Goal: Task Accomplishment & Management: Complete application form

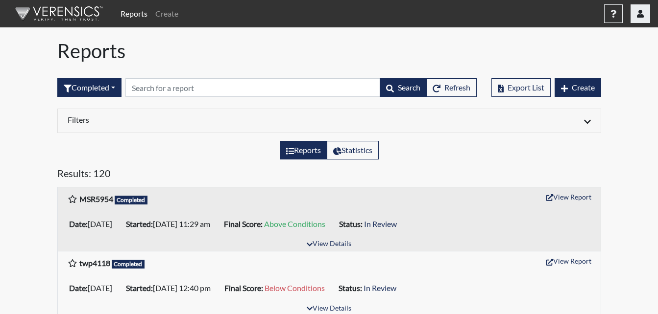
click at [638, 15] on icon "button" at bounding box center [640, 14] width 7 height 8
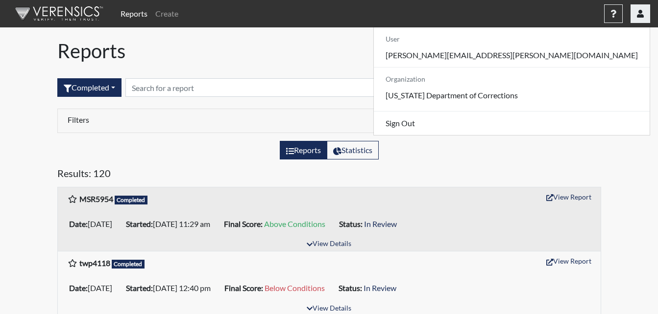
click at [642, 10] on icon "button" at bounding box center [640, 14] width 7 height 8
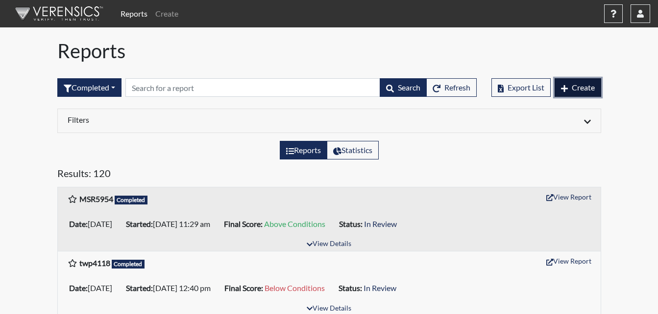
click at [592, 82] on button "Create" at bounding box center [577, 87] width 47 height 19
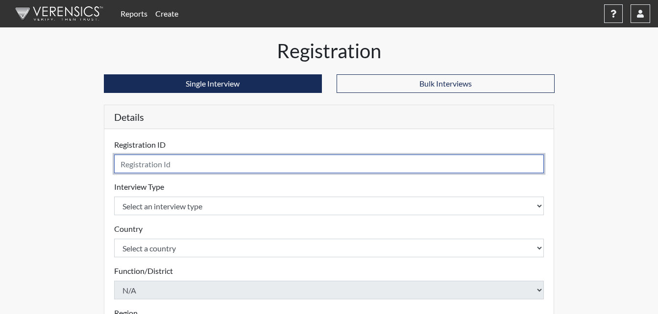
click at [309, 163] on input "text" at bounding box center [329, 164] width 430 height 19
type input "jar1259"
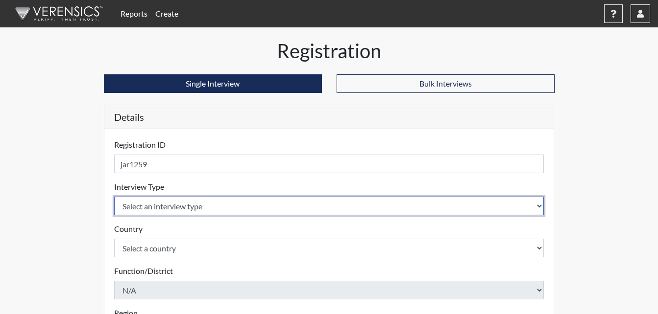
click at [311, 211] on select "Select an interview type Corrections Pre-Employment" at bounding box center [329, 206] width 430 height 19
select select "ff733e93-e1bf-11ea-9c9f-0eff0cf7eb8f"
click at [114, 197] on select "Select an interview type Corrections Pre-Employment" at bounding box center [329, 206] width 430 height 19
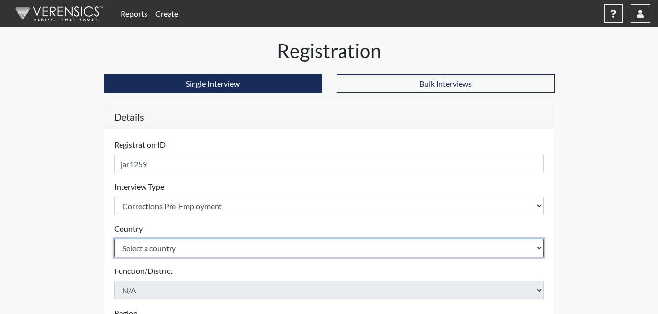
click at [259, 239] on select "Select a country [GEOGRAPHIC_DATA] [GEOGRAPHIC_DATA]" at bounding box center [329, 248] width 430 height 19
select select "united-states-of-[GEOGRAPHIC_DATA]"
click at [114, 239] on select "Select a country [GEOGRAPHIC_DATA] [GEOGRAPHIC_DATA]" at bounding box center [329, 248] width 430 height 19
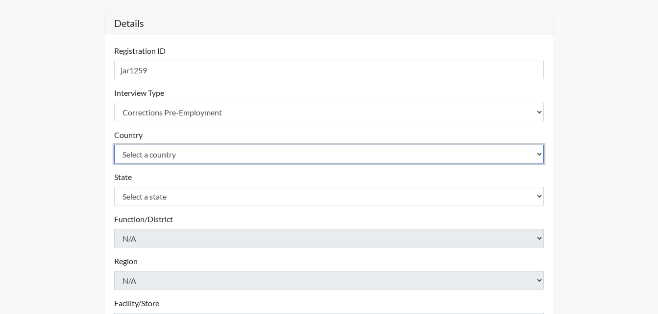
scroll to position [98, 0]
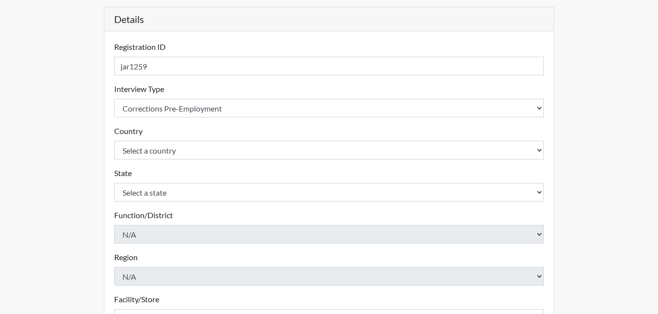
click at [628, 187] on div "Reports Create Help Center × Verensics Best Practices How to successfully use t…" at bounding box center [329, 198] width 658 height 593
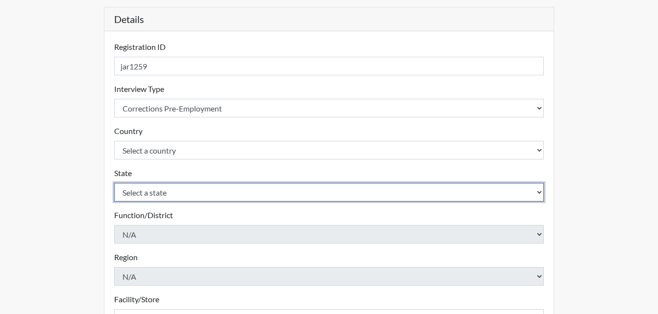
click at [433, 191] on select "Select a state [US_STATE] [US_STATE] [US_STATE] [US_STATE] [US_STATE] [US_STATE…" at bounding box center [329, 192] width 430 height 19
select select "GA"
click at [114, 183] on select "Select a state [US_STATE] [US_STATE] [US_STATE] [US_STATE] [US_STATE] [US_STATE…" at bounding box center [329, 192] width 430 height 19
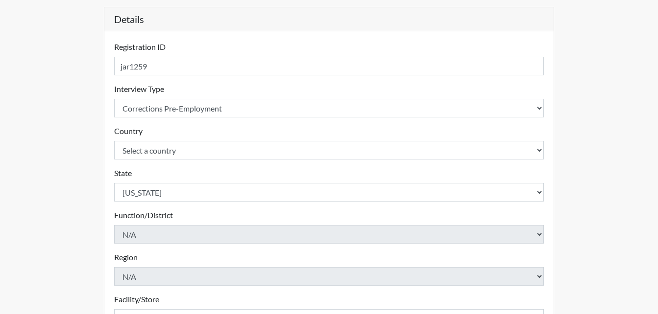
click at [605, 121] on div "Registration Single Interview Bulk Interviews Details Registration ID jar1259 P…" at bounding box center [329, 218] width 558 height 554
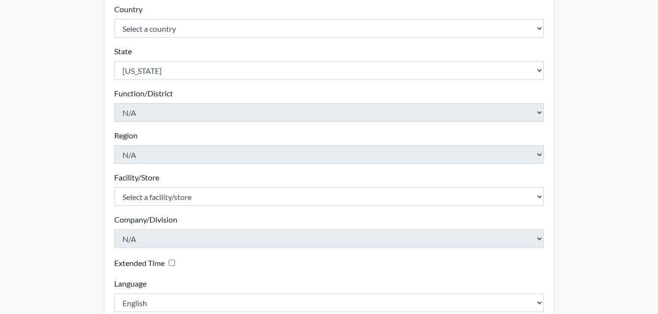
scroll to position [245, 0]
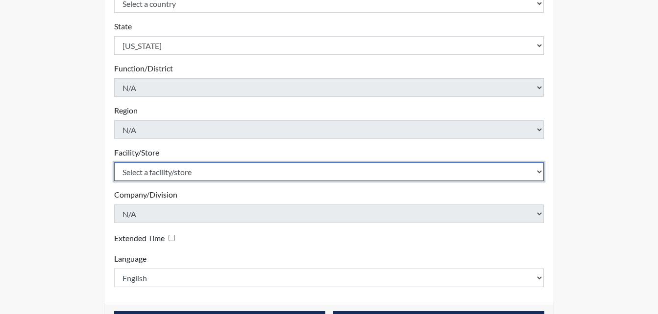
click at [345, 167] on select "Select a facility/store [PERSON_NAME] ITF [PERSON_NAME] PDC [PERSON_NAME]" at bounding box center [329, 172] width 430 height 19
select select "bcc861db-30ac-4530-8f11-93c8e4ad22de"
click at [114, 163] on select "Select a facility/store [PERSON_NAME] ITF [PERSON_NAME] PDC [PERSON_NAME]" at bounding box center [329, 172] width 430 height 19
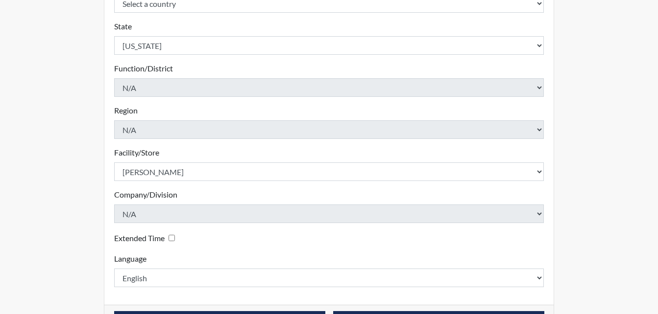
click at [607, 153] on div "Registration Single Interview Bulk Interviews Details Registration ID jar1259 P…" at bounding box center [329, 71] width 558 height 554
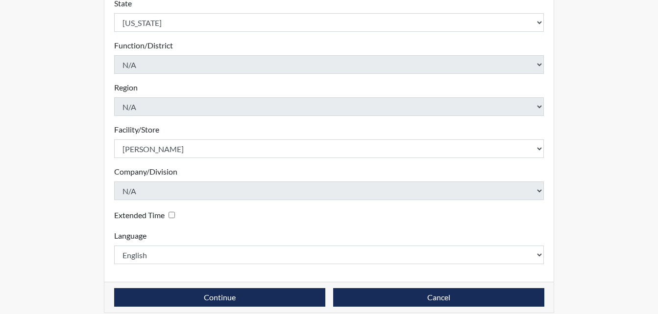
scroll to position [279, 0]
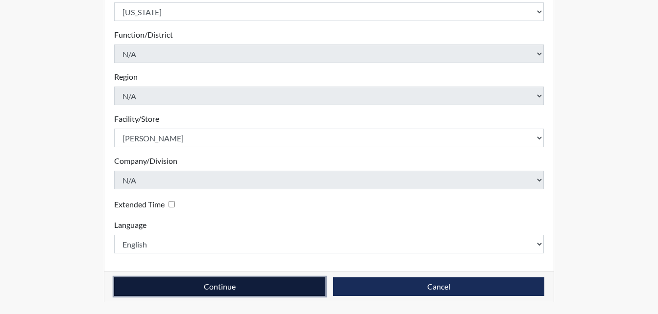
click at [256, 286] on button "Continue" at bounding box center [219, 287] width 211 height 19
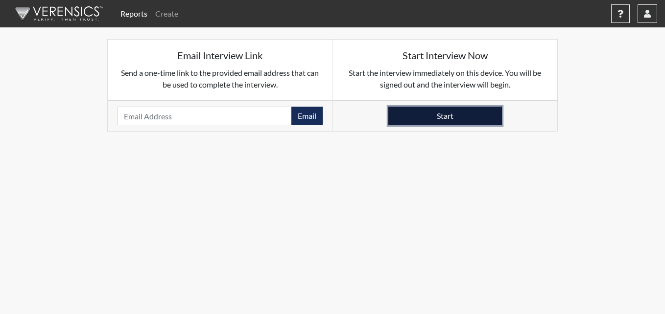
click at [486, 113] on button "Start" at bounding box center [445, 116] width 114 height 19
